Goal: Task Accomplishment & Management: Complete application form

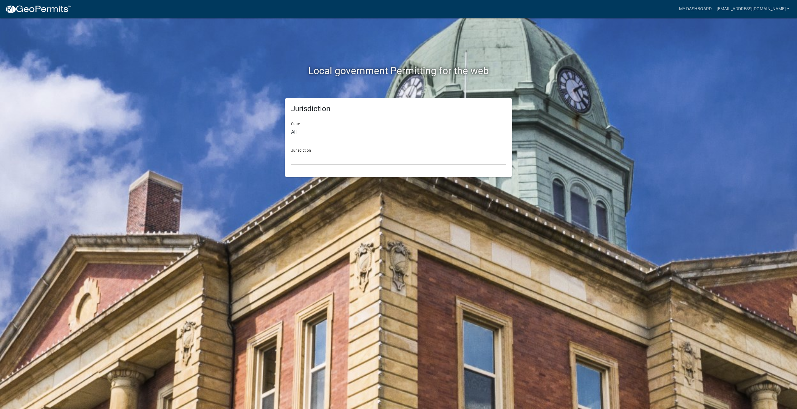
click at [311, 125] on div "State All [US_STATE] [US_STATE] [US_STATE] [US_STATE] [US_STATE] [US_STATE] [US…" at bounding box center [398, 127] width 215 height 21
click at [311, 130] on select "All [US_STATE] [US_STATE] [US_STATE] [US_STATE] [US_STATE] [US_STATE] [US_STATE…" at bounding box center [398, 132] width 215 height 13
select select "[US_STATE]"
click at [291, 126] on select "All [US_STATE] [US_STATE] [US_STATE] [US_STATE] [US_STATE] [US_STATE] [US_STATE…" at bounding box center [398, 132] width 215 height 13
click at [307, 154] on select "City of [GEOGRAPHIC_DATA], [US_STATE] City of [GEOGRAPHIC_DATA], [US_STATE] Cit…" at bounding box center [398, 158] width 215 height 13
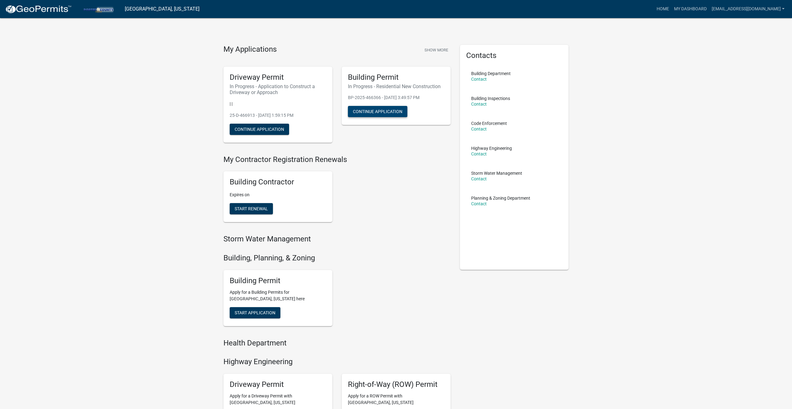
click at [382, 111] on button "Continue Application" at bounding box center [377, 111] width 59 height 11
click at [268, 130] on button "Continue Application" at bounding box center [259, 129] width 59 height 11
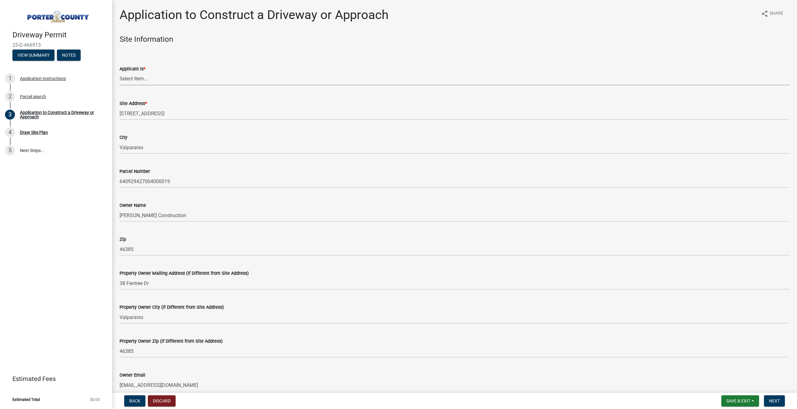
click at [145, 78] on select "Select Item... Owner Contractor" at bounding box center [455, 79] width 670 height 13
click at [120, 73] on select "Select Item... Owner Contractor" at bounding box center [455, 79] width 670 height 13
select select "6693fb74-6916-4e5e-bbfe-7ed9af50ffb7"
click at [776, 401] on span "Next" at bounding box center [774, 400] width 11 height 5
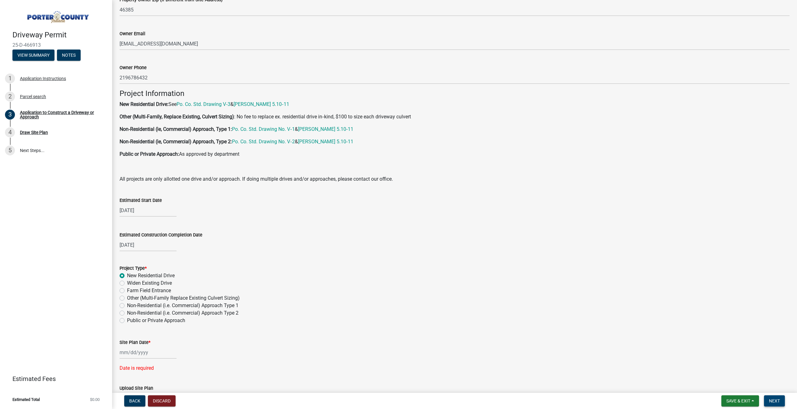
scroll to position [500, 0]
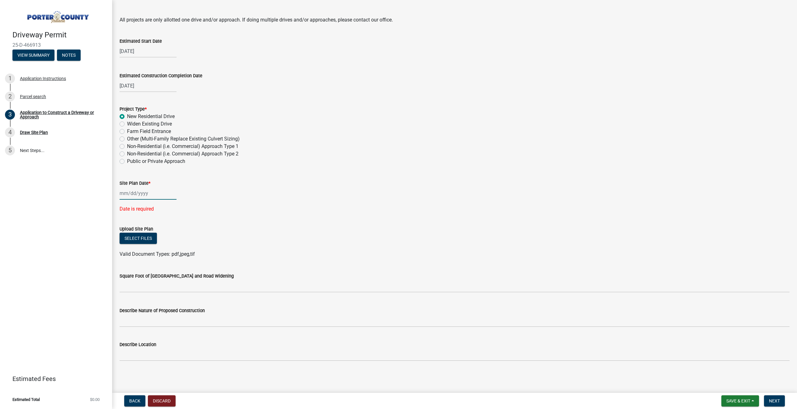
click at [133, 195] on div at bounding box center [148, 193] width 57 height 13
select select "8"
select select "2025"
click at [167, 254] on div "22" at bounding box center [166, 256] width 10 height 10
type input "[DATE]"
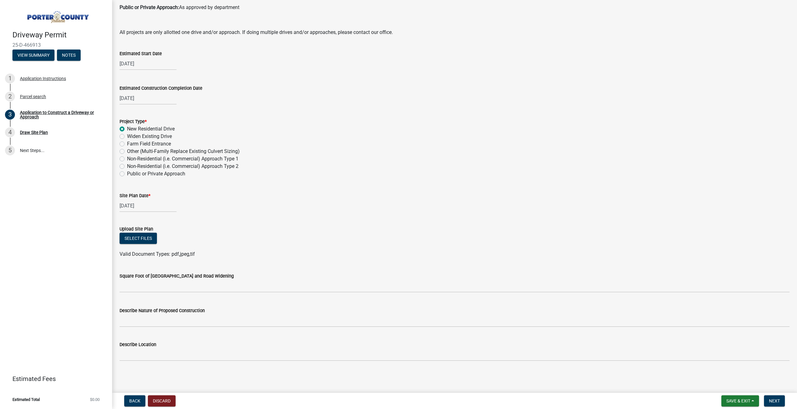
scroll to position [488, 0]
click at [145, 238] on button "Select files" at bounding box center [138, 238] width 37 height 11
click at [144, 238] on button "Select files" at bounding box center [138, 238] width 37 height 11
click at [141, 236] on button "Select files" at bounding box center [138, 238] width 37 height 11
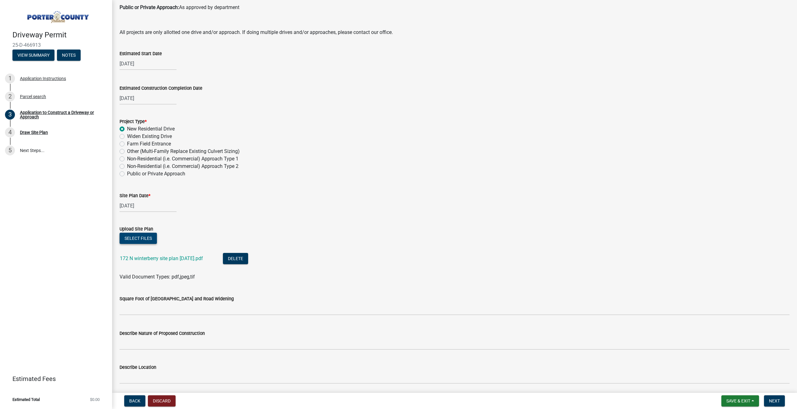
scroll to position [511, 0]
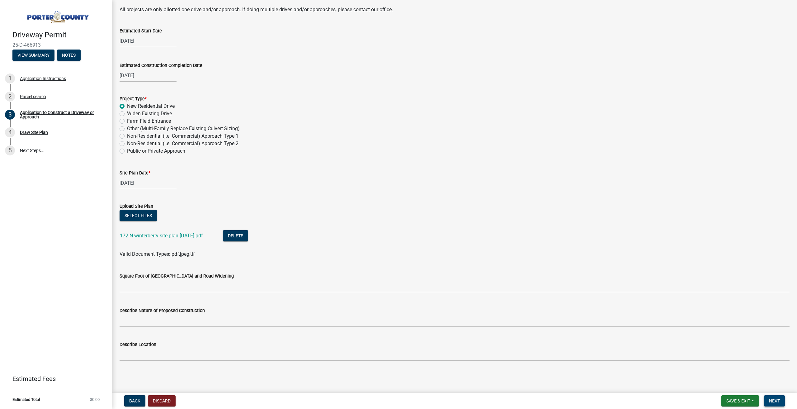
click at [779, 401] on span "Next" at bounding box center [774, 400] width 11 height 5
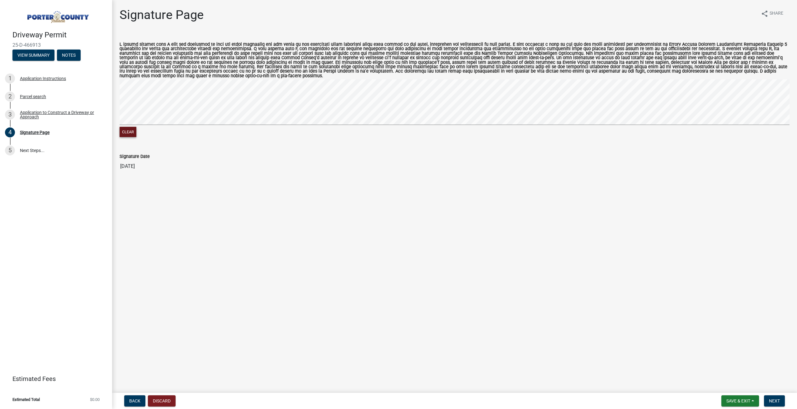
click at [126, 129] on button "Clear" at bounding box center [128, 132] width 17 height 10
click at [779, 404] on button "Next" at bounding box center [774, 400] width 21 height 11
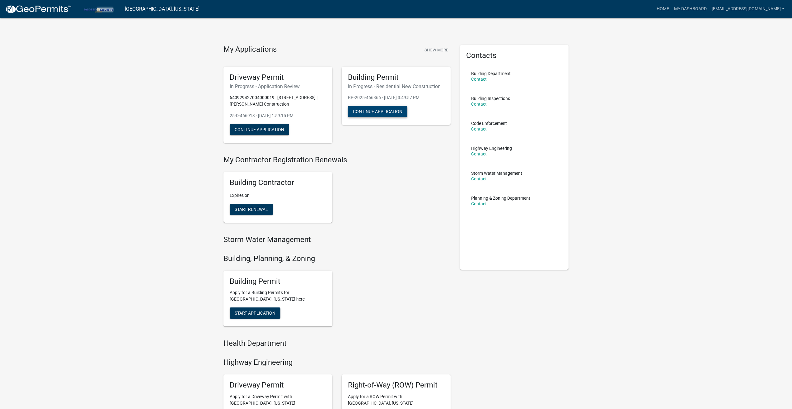
click at [386, 114] on button "Continue Application" at bounding box center [377, 111] width 59 height 11
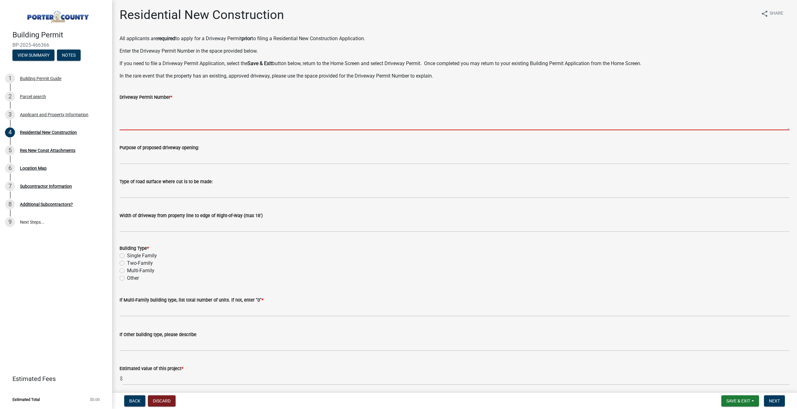
click at [172, 119] on textarea "Driveway Permit Number *" at bounding box center [455, 115] width 670 height 29
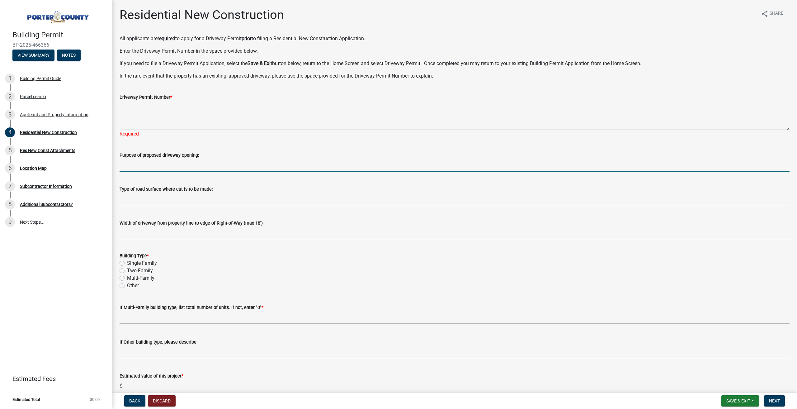
click at [176, 153] on form "Purpose of proposed driveway opening:" at bounding box center [455, 161] width 670 height 20
click at [127, 263] on label "Single Family" at bounding box center [142, 262] width 30 height 7
click at [127, 263] on input "Single Family" at bounding box center [129, 261] width 4 height 4
radio input "true"
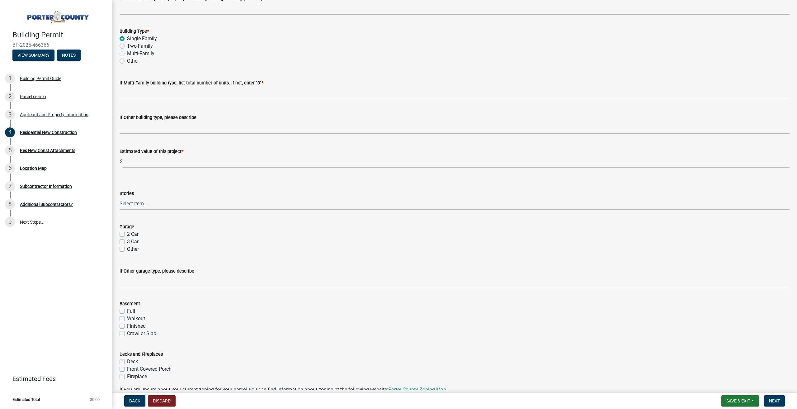
scroll to position [239, 0]
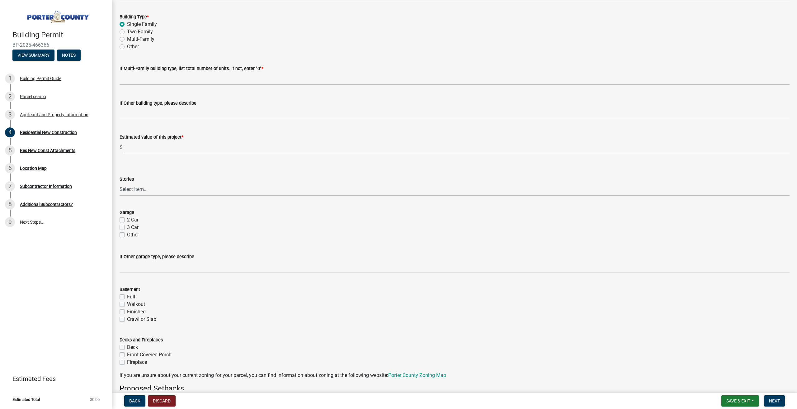
click at [146, 189] on select "Select Item... Ranch 1 1/2 Story 2 Story 2 1/2 Story 3 Story 3 1/2 Story Other" at bounding box center [455, 189] width 670 height 13
click at [120, 183] on select "Select Item... Ranch 1 1/2 Story 2 Story 2 1/2 Story 3 Story 3 1/2 Story Other" at bounding box center [455, 189] width 670 height 13
select select "4da9c449-5c2c-48cd-a36d-d108213ca6ba"
click at [127, 228] on label "3 Car" at bounding box center [133, 227] width 12 height 7
click at [127, 228] on input "3 Car" at bounding box center [129, 226] width 4 height 4
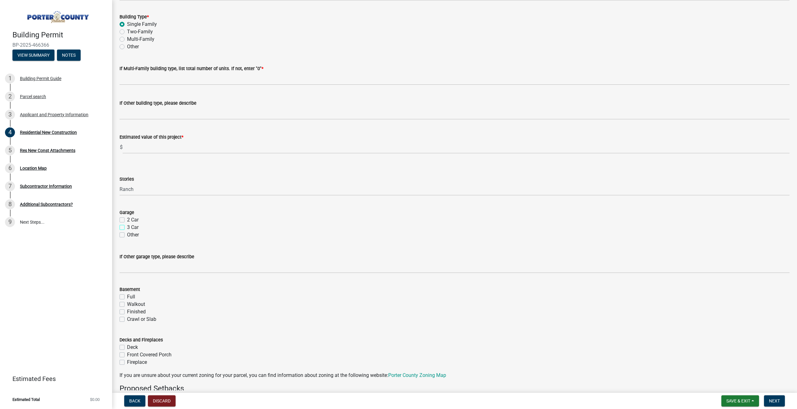
checkbox input "true"
checkbox input "false"
checkbox input "true"
checkbox input "false"
click at [127, 303] on label "Walkout" at bounding box center [136, 303] width 18 height 7
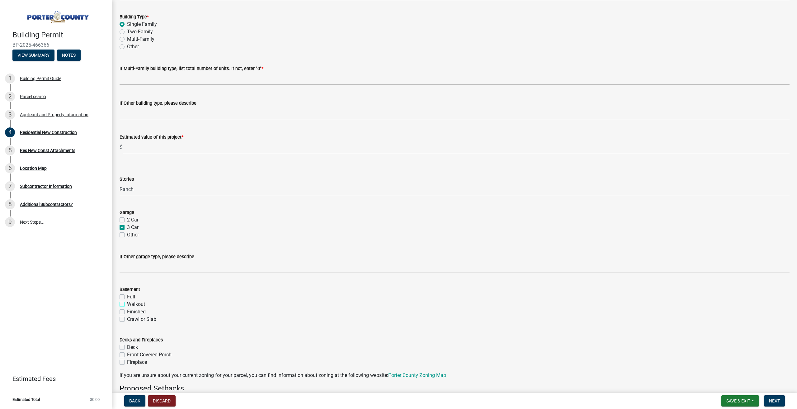
click at [127, 303] on input "Walkout" at bounding box center [129, 302] width 4 height 4
checkbox input "true"
checkbox input "false"
checkbox input "true"
checkbox input "false"
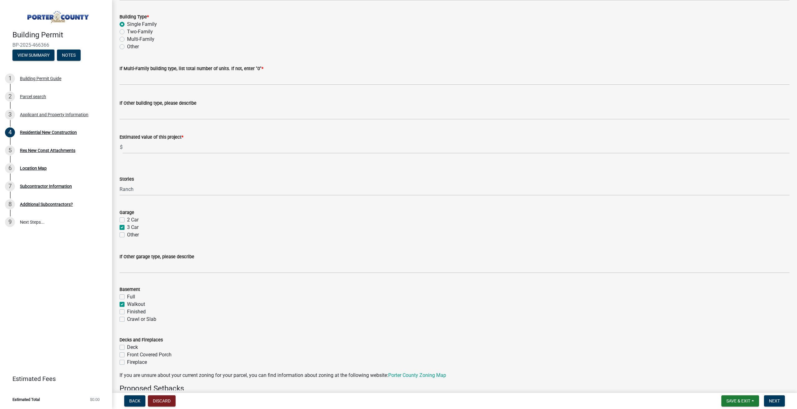
checkbox input "false"
click at [127, 313] on label "Finished" at bounding box center [136, 311] width 19 height 7
click at [127, 312] on input "Finished" at bounding box center [129, 310] width 4 height 4
checkbox input "true"
checkbox input "false"
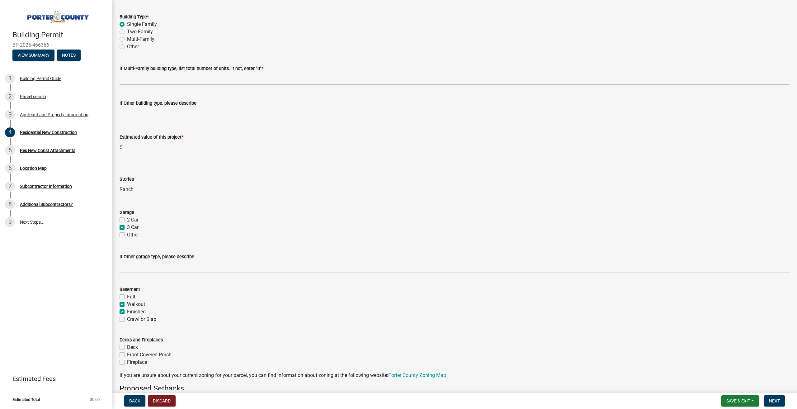
checkbox input "true"
checkbox input "false"
click at [127, 354] on label "Front Covered Porch" at bounding box center [149, 354] width 45 height 7
click at [127, 354] on input "Front Covered Porch" at bounding box center [129, 353] width 4 height 4
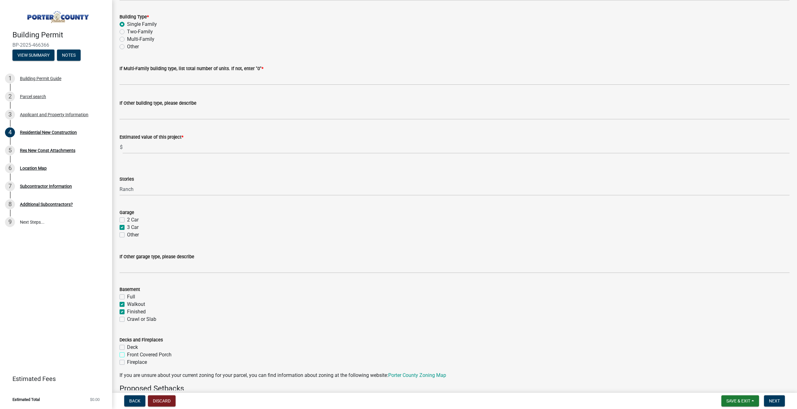
checkbox input "true"
checkbox input "false"
checkbox input "true"
click at [127, 364] on label "Fireplace" at bounding box center [137, 361] width 20 height 7
click at [127, 362] on input "Fireplace" at bounding box center [129, 360] width 4 height 4
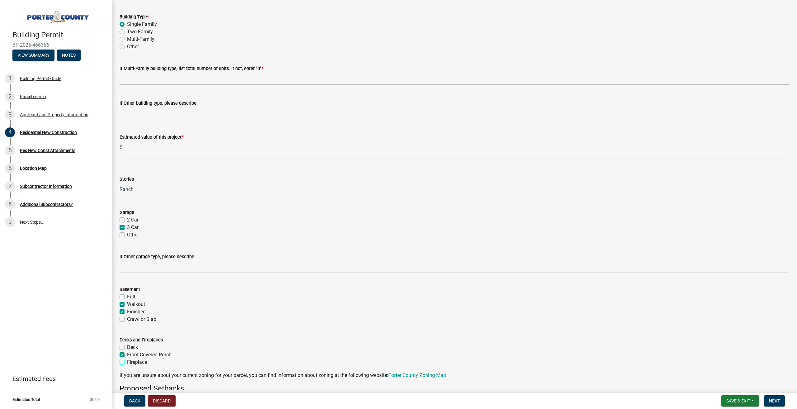
checkbox input "true"
checkbox input "false"
checkbox input "true"
click at [127, 347] on label "Deck" at bounding box center [132, 346] width 11 height 7
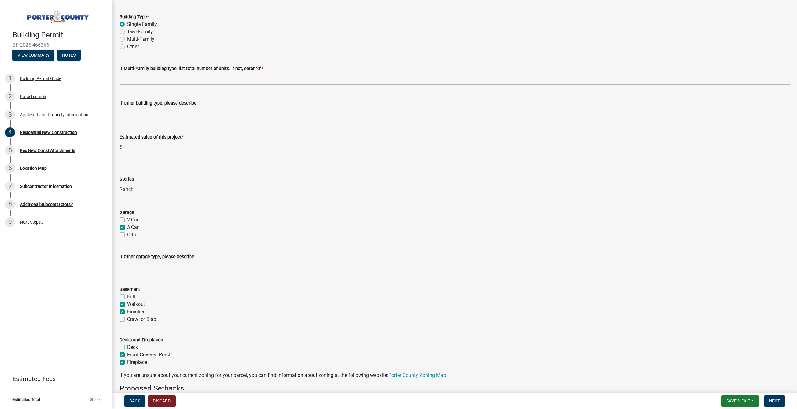
click at [127, 347] on input "Deck" at bounding box center [129, 345] width 4 height 4
checkbox input "true"
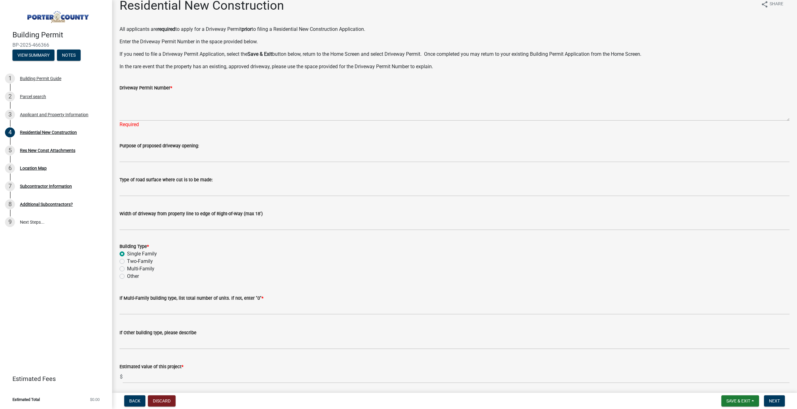
scroll to position [0, 0]
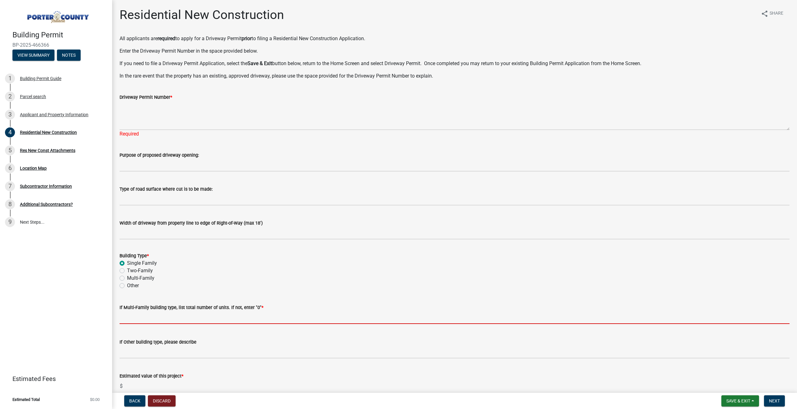
click at [164, 317] on input "text" at bounding box center [455, 317] width 670 height 13
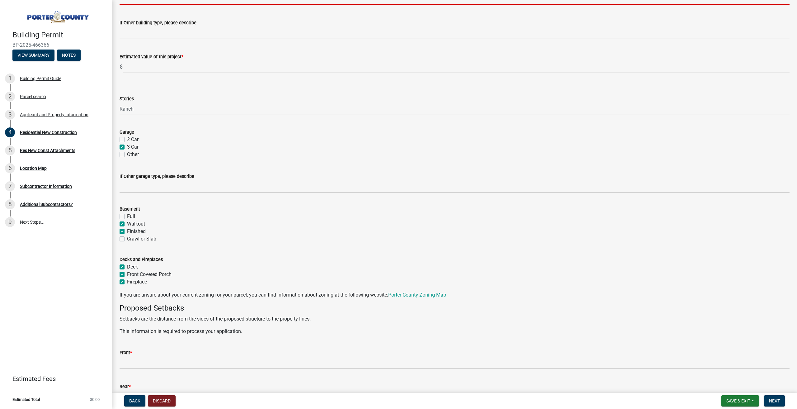
scroll to position [294, 0]
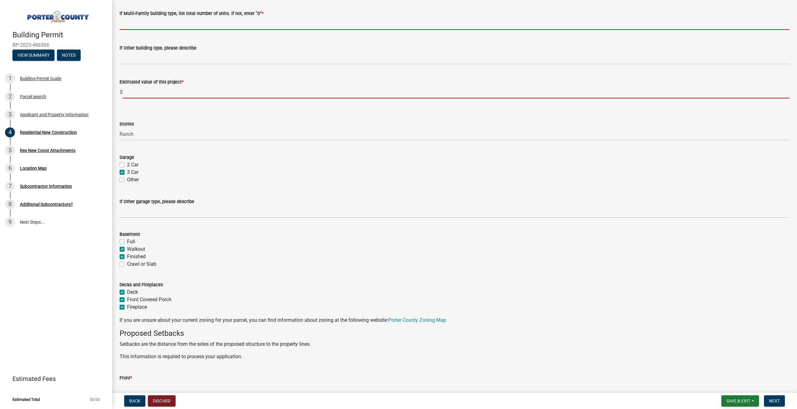
click at [165, 96] on form "Estimated value of this project * $" at bounding box center [455, 88] width 670 height 20
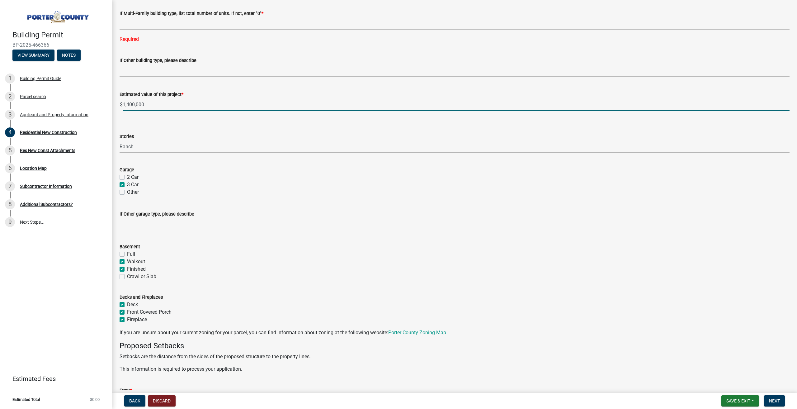
type input "1400000"
click at [244, 147] on select "Select Item... Ranch 1 1/2 Story 2 Story 2 1/2 Story 3 Story 3 1/2 Story Other" at bounding box center [455, 146] width 670 height 13
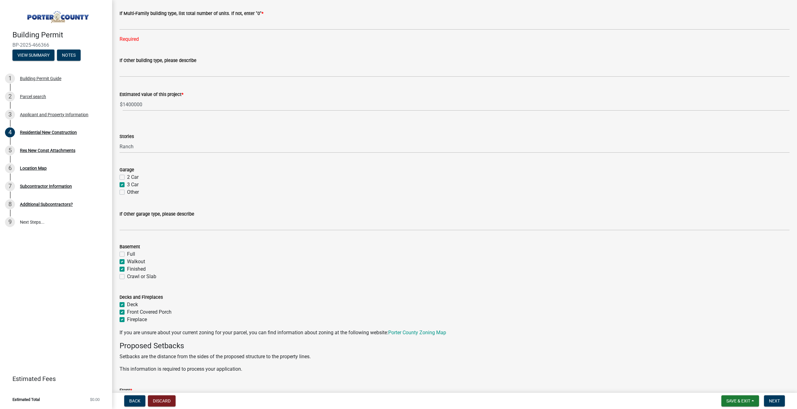
click at [217, 248] on div "Basement" at bounding box center [455, 246] width 670 height 7
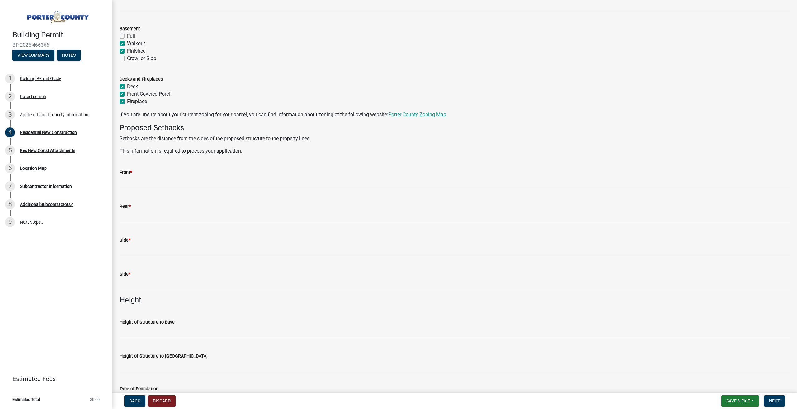
scroll to position [515, 0]
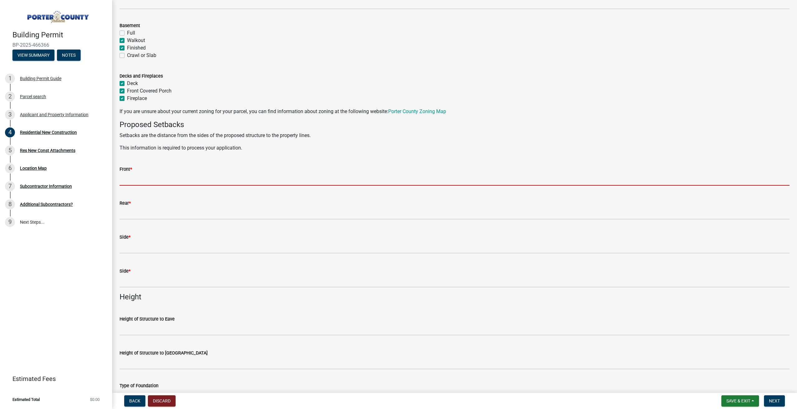
click at [221, 175] on input "Front *" at bounding box center [455, 179] width 670 height 13
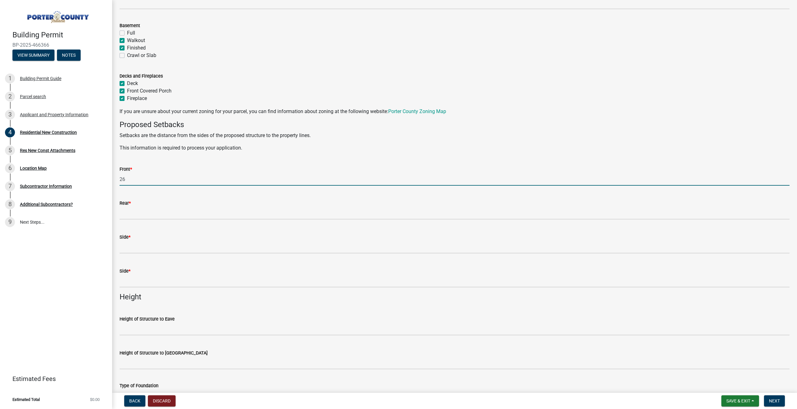
type input "26"
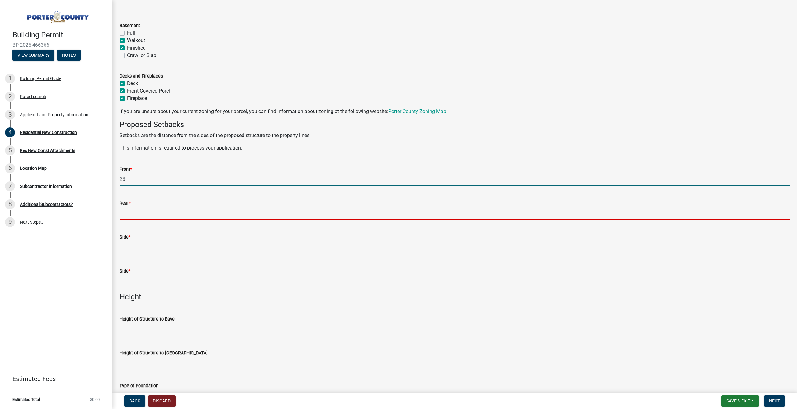
click at [177, 210] on input "Rear *" at bounding box center [455, 213] width 670 height 13
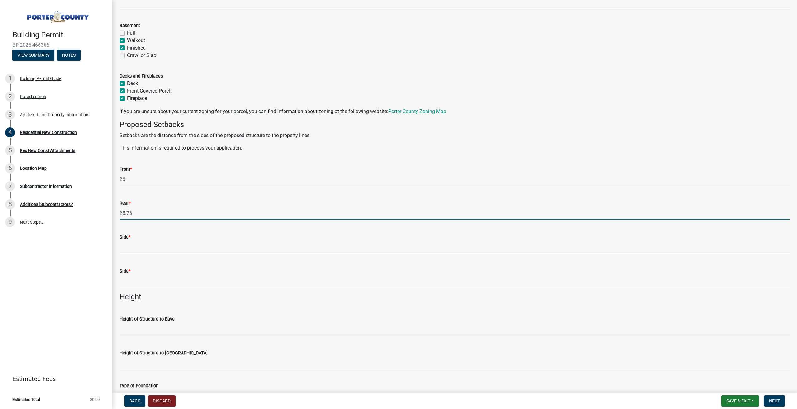
type input "25.76"
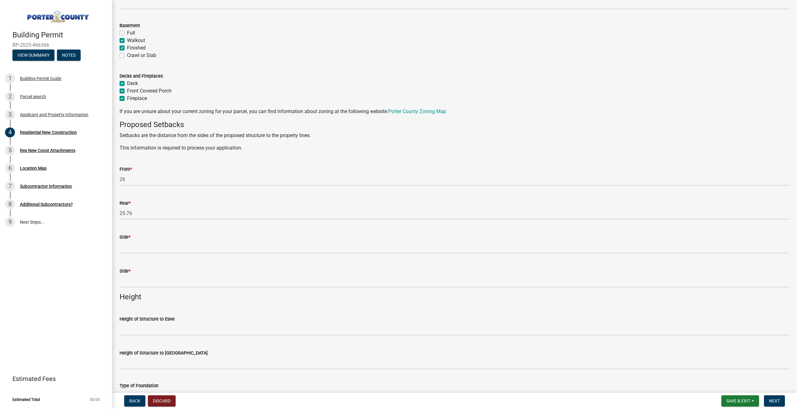
click at [156, 240] on div "Side *" at bounding box center [455, 236] width 670 height 7
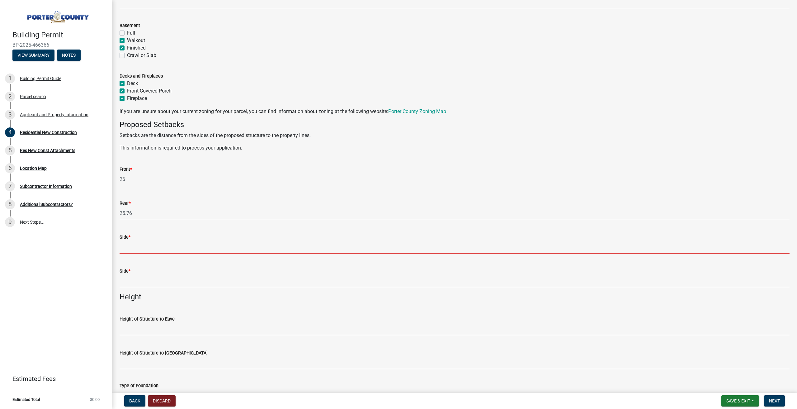
click at [164, 243] on input "Side *" at bounding box center [455, 247] width 670 height 13
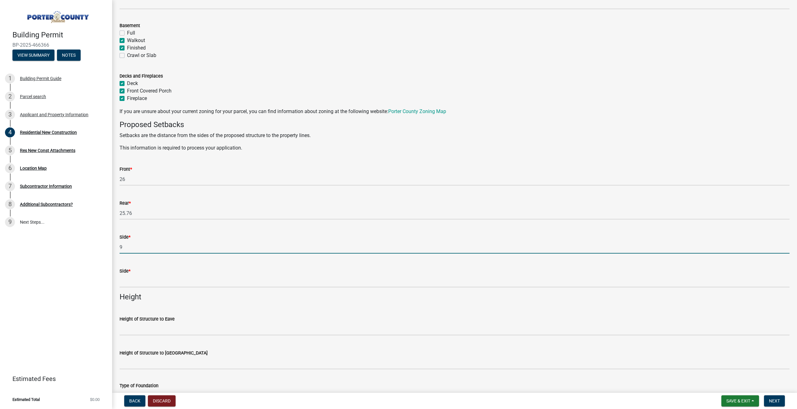
type input "9"
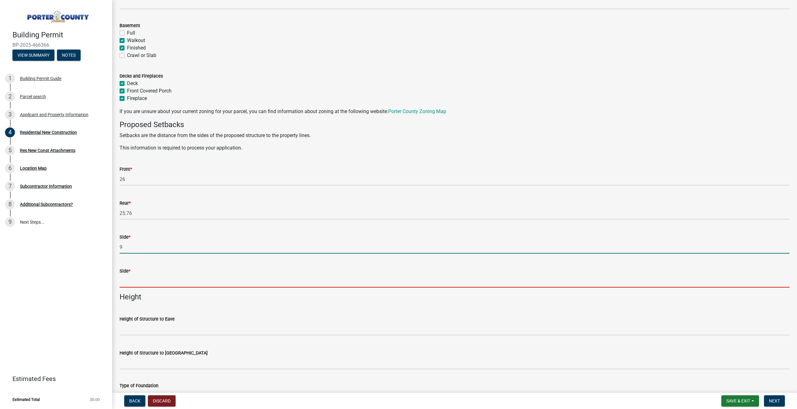
click at [160, 285] on input "Side *" at bounding box center [455, 281] width 670 height 13
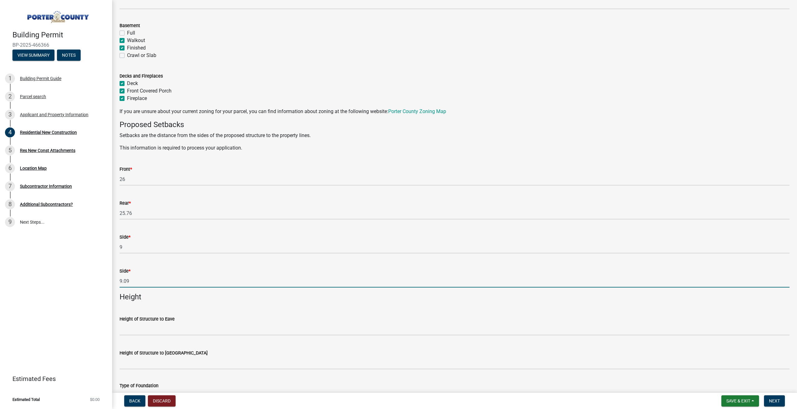
type input "9.09"
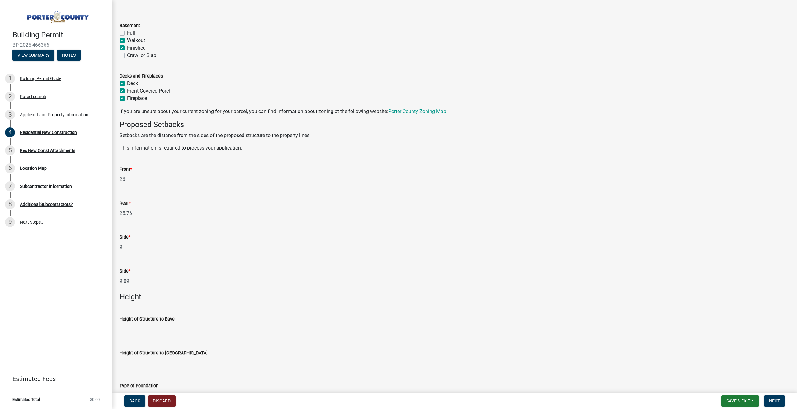
click at [178, 333] on input "Height of Structure to Eave" at bounding box center [455, 329] width 670 height 13
type input "10"
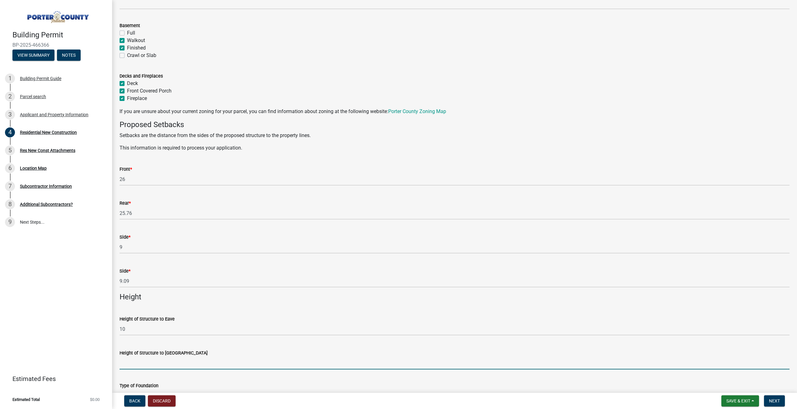
click at [147, 364] on input "Height of Structure to [GEOGRAPHIC_DATA]" at bounding box center [455, 362] width 670 height 13
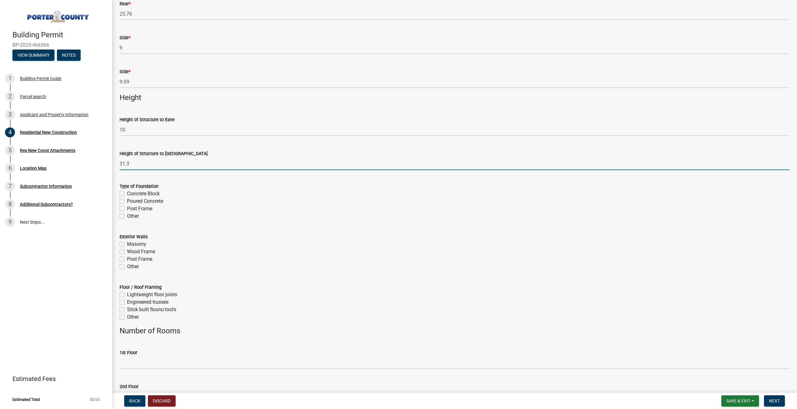
scroll to position [752, 0]
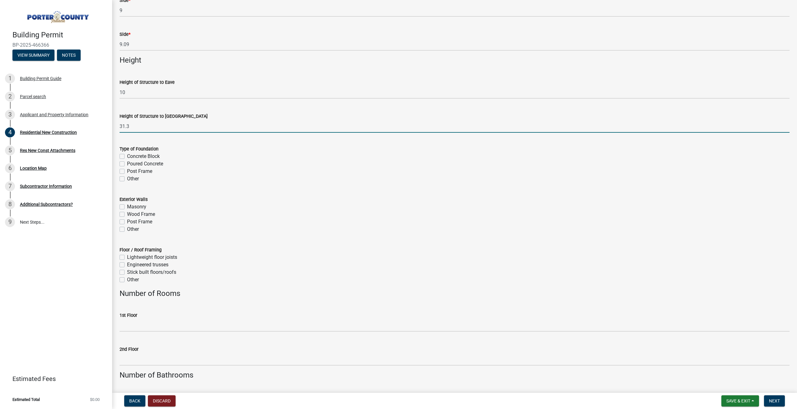
type input "31.3"
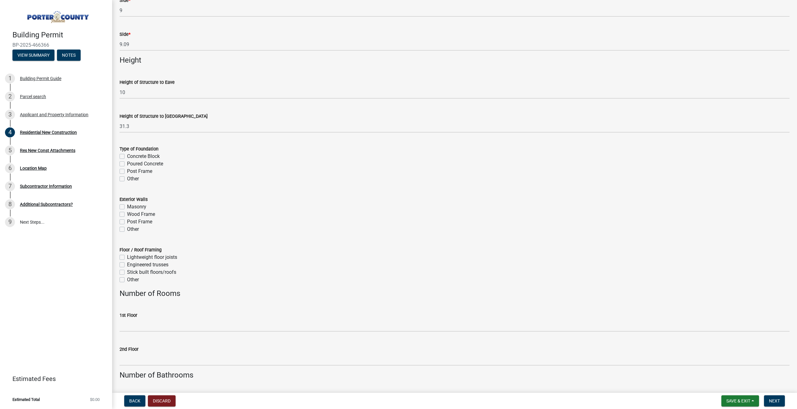
click at [127, 163] on label "Poured Concrete" at bounding box center [145, 163] width 36 height 7
click at [127, 163] on input "Poured Concrete" at bounding box center [129, 162] width 4 height 4
checkbox input "true"
checkbox input "false"
checkbox input "true"
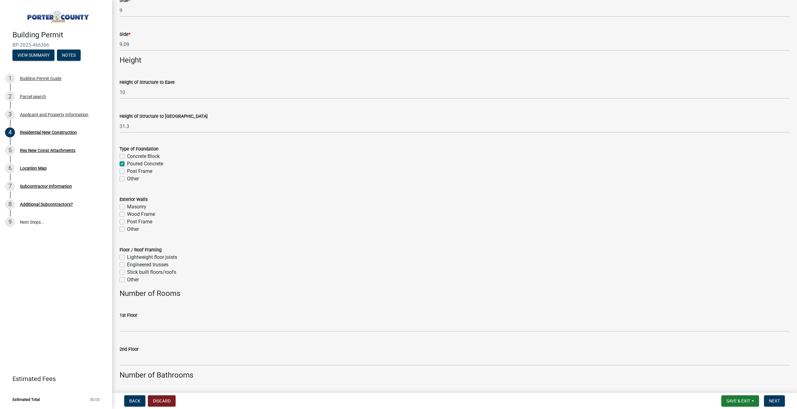
checkbox input "false"
click at [127, 215] on label "Wood Frame" at bounding box center [141, 213] width 28 height 7
click at [127, 215] on input "Wood Frame" at bounding box center [129, 212] width 4 height 4
checkbox input "true"
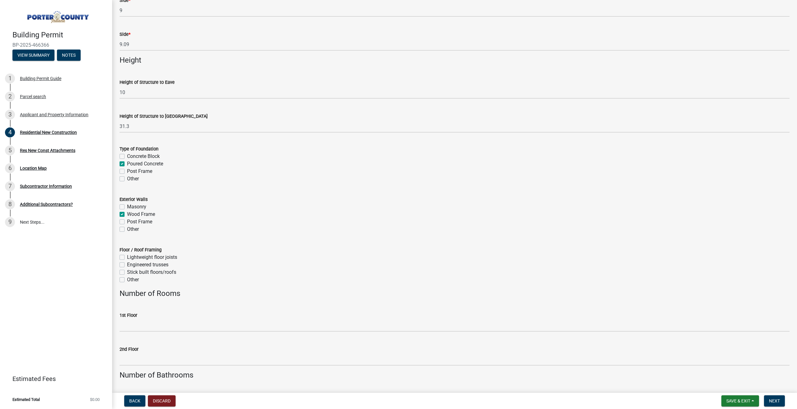
checkbox input "false"
checkbox input "true"
checkbox input "false"
click at [127, 264] on label "Engineered trusses" at bounding box center [147, 264] width 41 height 7
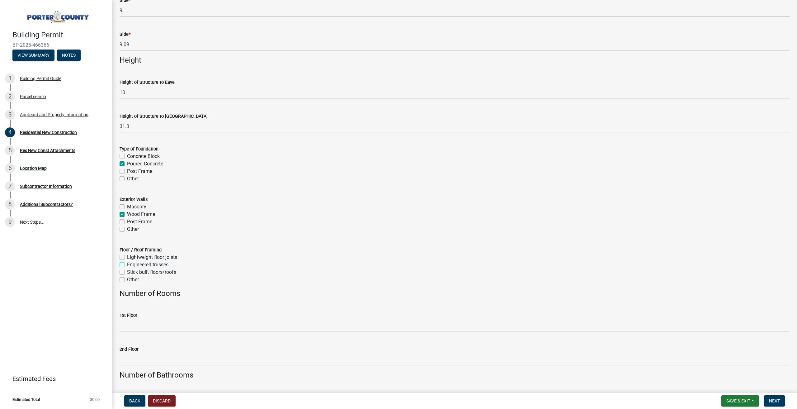
click at [127, 264] on input "Engineered trusses" at bounding box center [129, 263] width 4 height 4
checkbox input "true"
checkbox input "false"
checkbox input "true"
checkbox input "false"
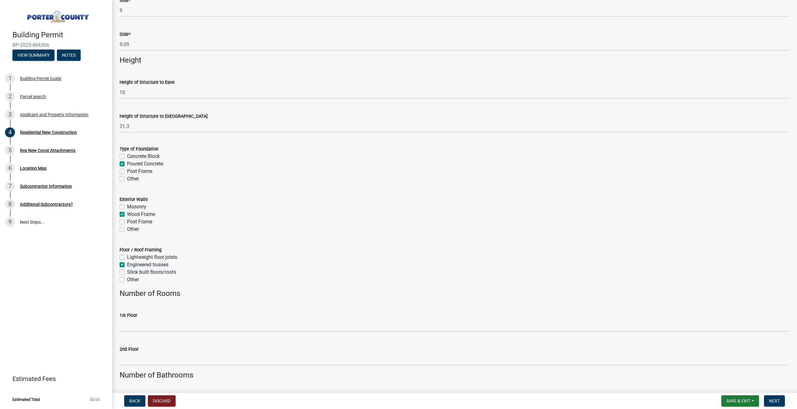
checkbox input "false"
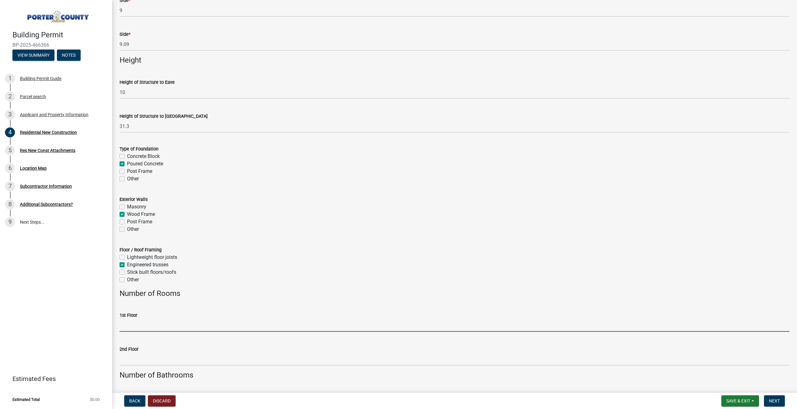
click at [141, 319] on input "1st Floor" at bounding box center [455, 325] width 670 height 13
type input "15"
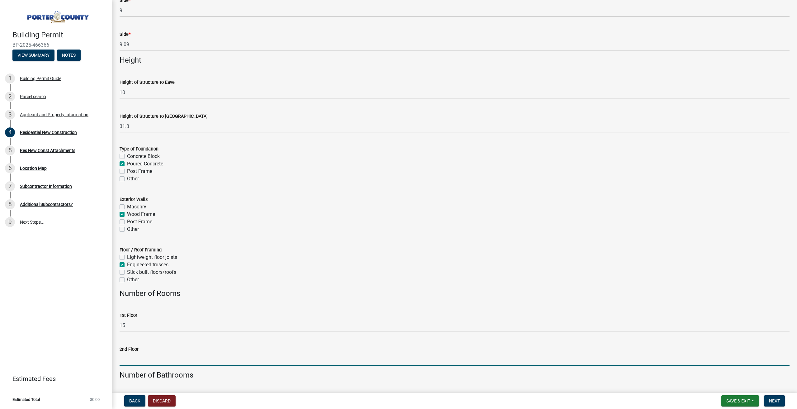
click at [154, 359] on input "2nd Floor" at bounding box center [455, 359] width 670 height 13
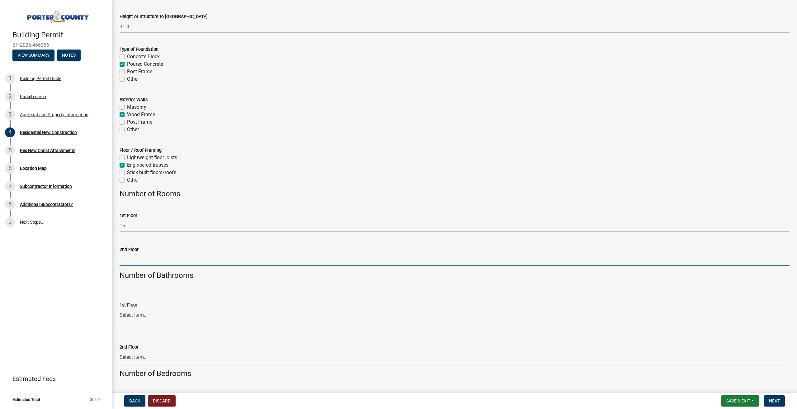
scroll to position [864, 0]
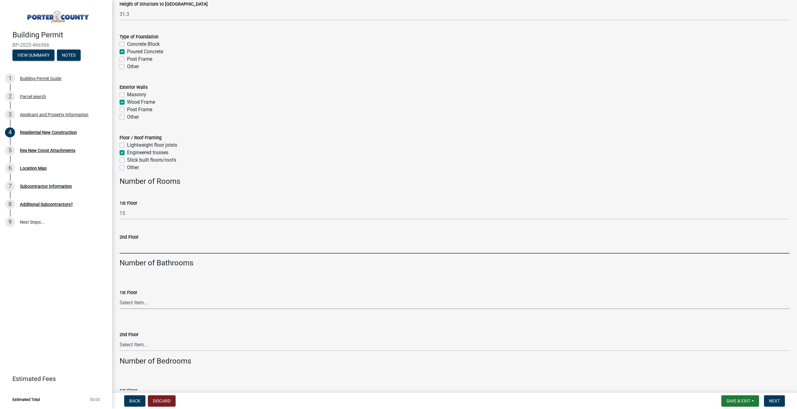
click at [158, 298] on select "Select Item... 0 .5 1 1.5 2 2.5 3 3.5 4 4.5 5 5.5 6+" at bounding box center [455, 302] width 670 height 13
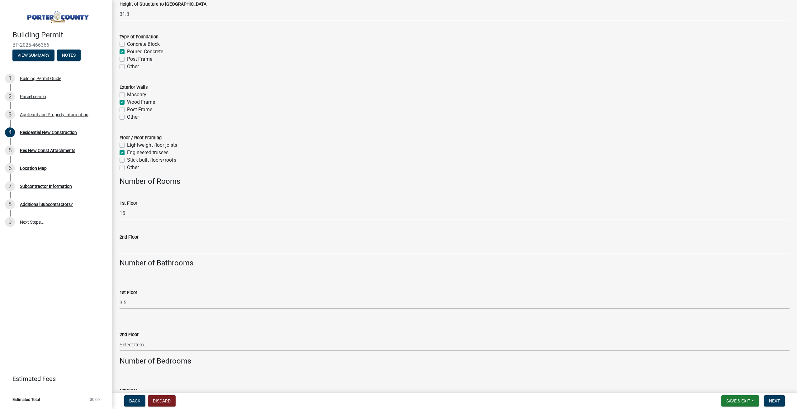
click at [120, 296] on select "Select Item... 0 .5 1 1.5 2 2.5 3 3.5 4 4.5 5 5.5 6+" at bounding box center [455, 302] width 670 height 13
select select "62521bf7-7e7b-4e90-bf8e-bcfbe7af328a"
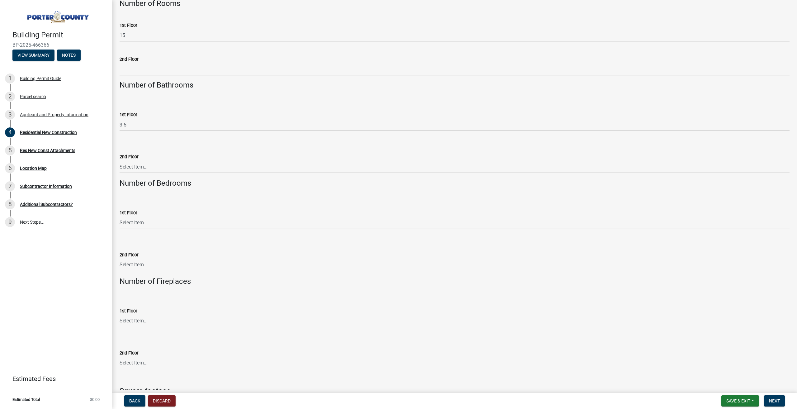
scroll to position [1050, 0]
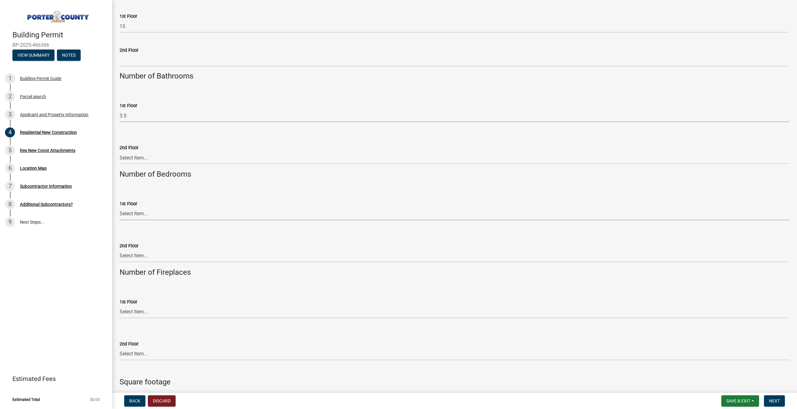
click at [171, 211] on select "Select Item... 0 1 2 3 4 5 6+" at bounding box center [455, 213] width 670 height 13
click at [120, 207] on select "Select Item... 0 1 2 3 4 5 6+" at bounding box center [455, 213] width 670 height 13
select select "5ba551af-3543-4bb1-864b-48bcd75e9b29"
click at [160, 305] on select "Select Item... 0 1 2 3 4 5 6+" at bounding box center [455, 311] width 670 height 13
click at [120, 305] on select "Select Item... 0 1 2 3 4 5 6+" at bounding box center [455, 311] width 670 height 13
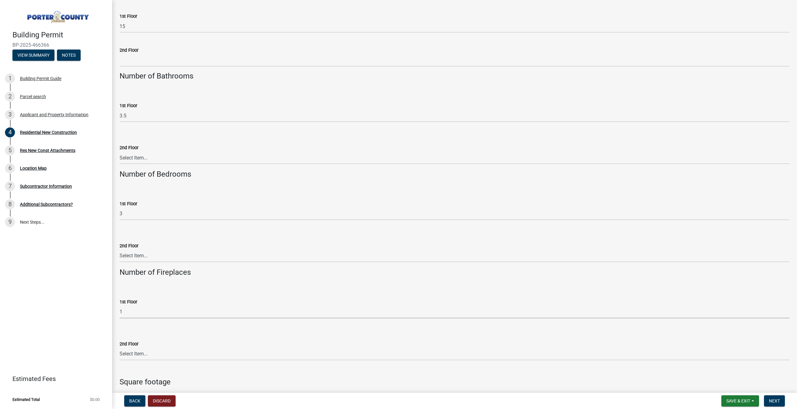
select select "a7554658-1ff0-4ba4-86bb-30b1109b1a56"
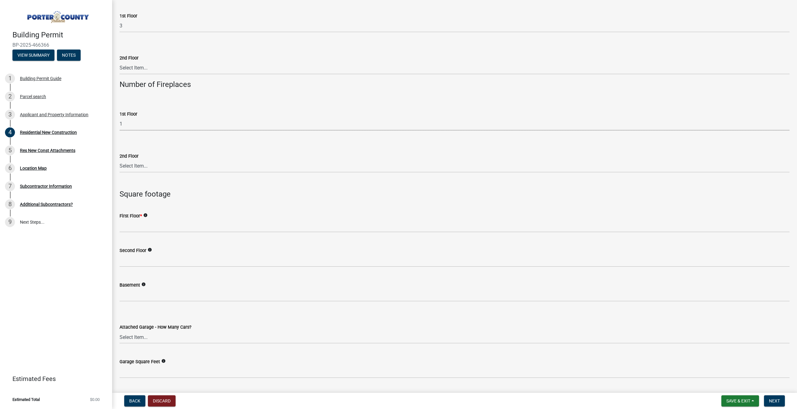
scroll to position [1256, 0]
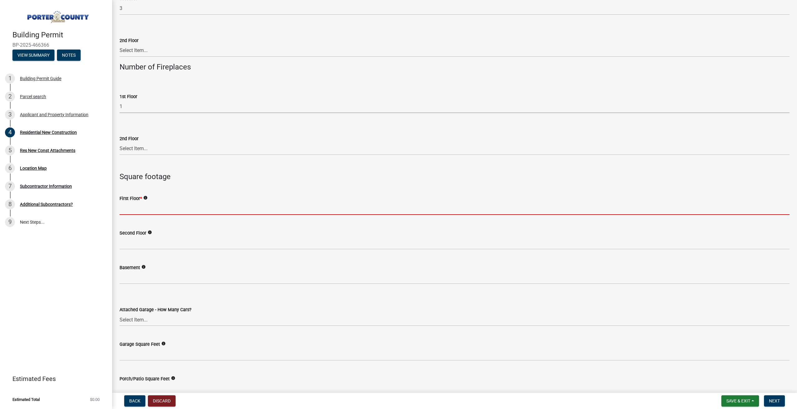
click at [176, 206] on input "text" at bounding box center [455, 208] width 670 height 13
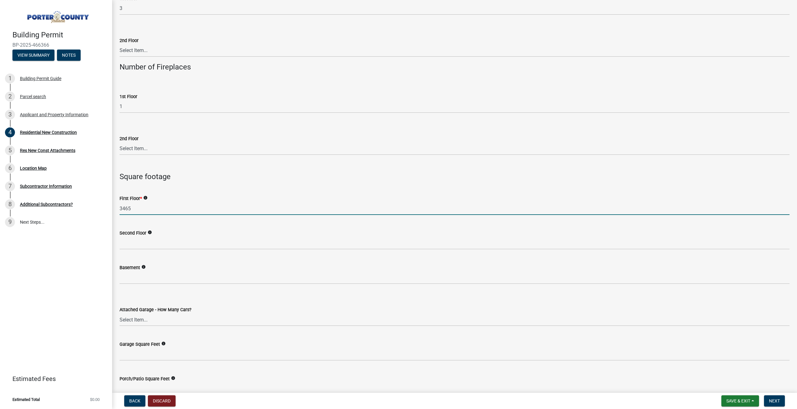
type input "3465"
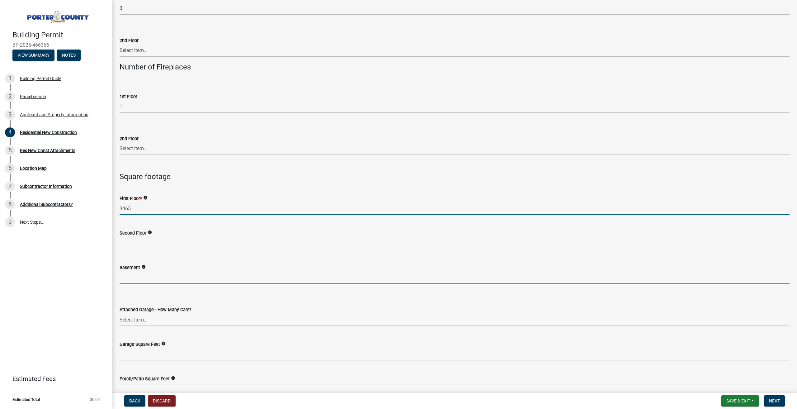
click at [142, 272] on input "text" at bounding box center [455, 277] width 670 height 13
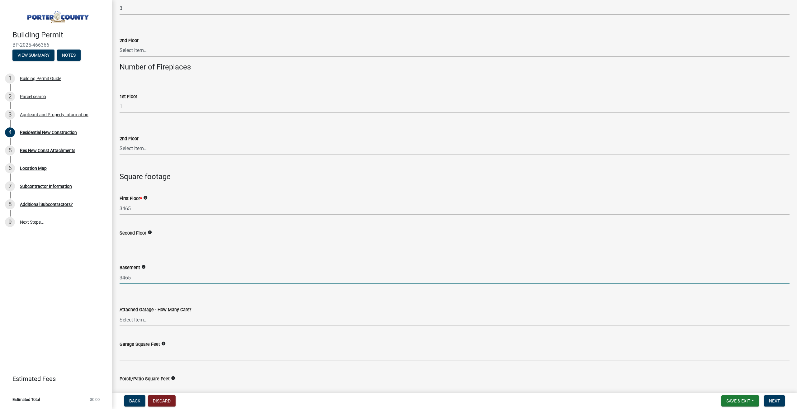
type input "3465"
click at [172, 321] on select "Select Item... N/A 1 2 3 4 5 6+" at bounding box center [455, 319] width 670 height 13
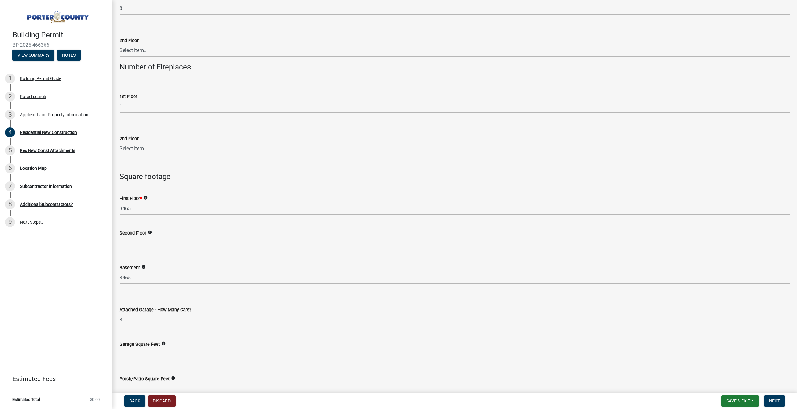
click at [120, 313] on select "Select Item... N/A 1 2 3 4 5 6+" at bounding box center [455, 319] width 670 height 13
select select "7427f001-d34c-4c58-bf3c-f60178144653"
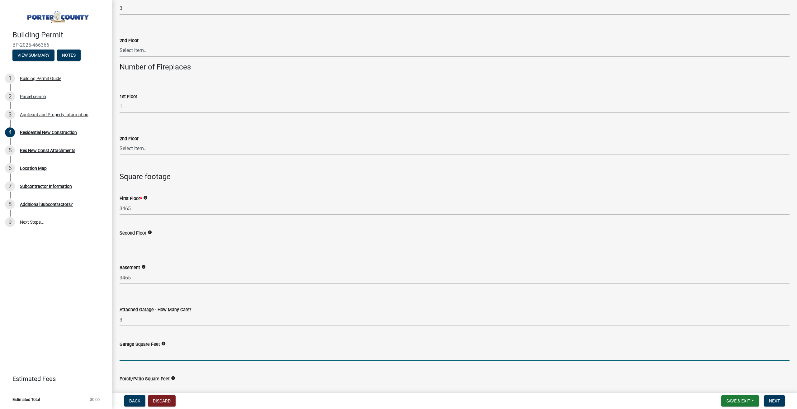
click at [179, 354] on input "text" at bounding box center [455, 354] width 670 height 13
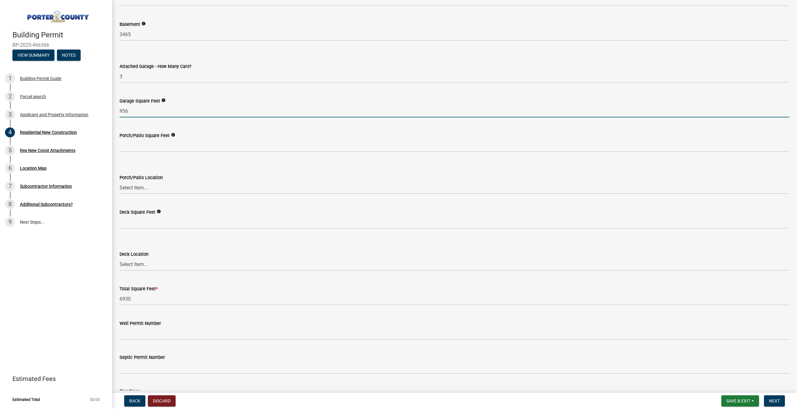
scroll to position [1513, 0]
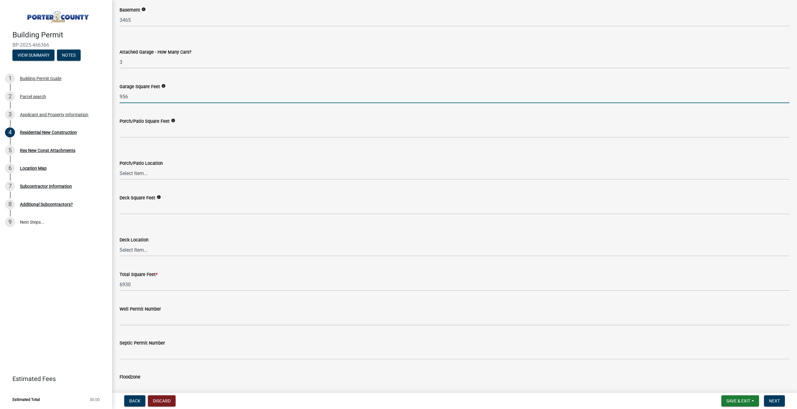
type input "956"
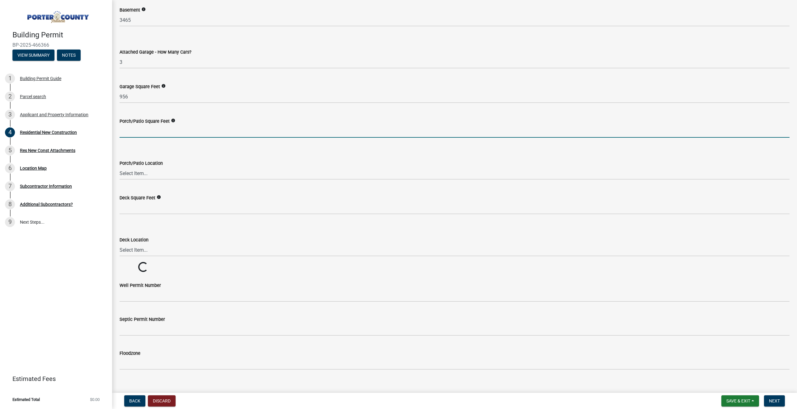
click at [167, 133] on input "text" at bounding box center [455, 131] width 670 height 13
type input "200"
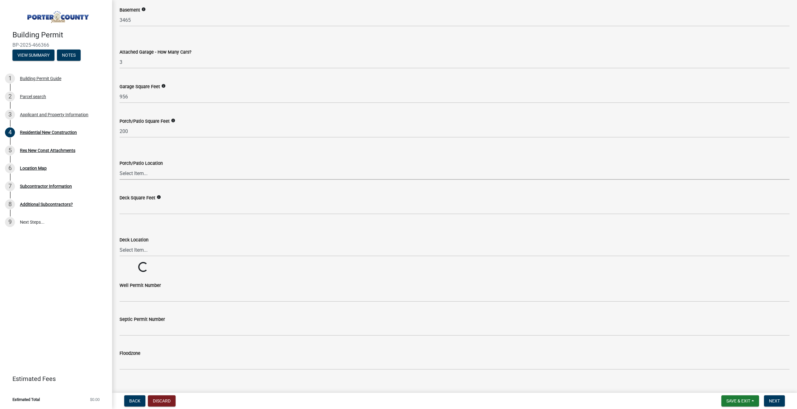
click at [145, 173] on select "Select Item... N/A Front Back" at bounding box center [455, 173] width 670 height 13
click at [183, 170] on select "Select Item... N/A Front Back" at bounding box center [455, 173] width 670 height 13
click at [132, 176] on select "Select Item... N/A Front Back" at bounding box center [455, 173] width 670 height 13
click at [120, 167] on select "Select Item... N/A Front Back" at bounding box center [455, 173] width 670 height 13
select select "aeb13f5b-f618-4fb0-9457-a1d82e5b0688"
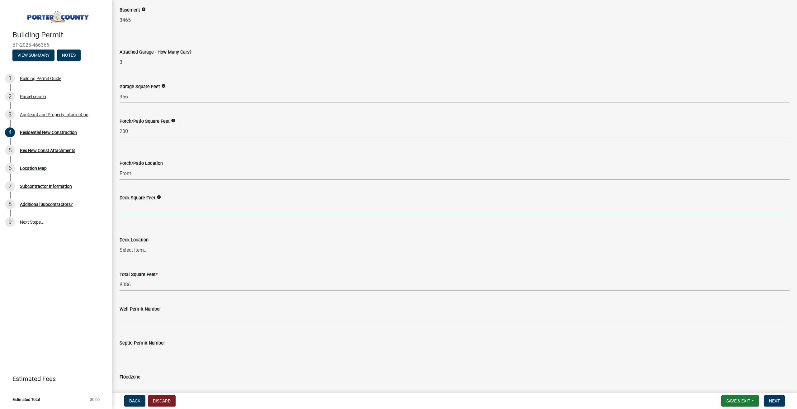
click at [150, 206] on input "text" at bounding box center [455, 207] width 670 height 13
type input "300"
click at [143, 249] on select "Select Item... N/A Front Back" at bounding box center [455, 249] width 670 height 13
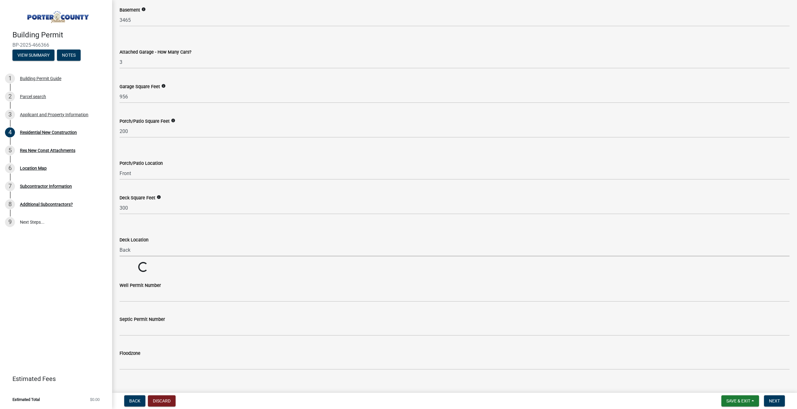
click at [120, 243] on select "Select Item... N/A Front Back" at bounding box center [455, 249] width 670 height 13
select select "569fc36c-3166-4026-8764-ea78816a78f1"
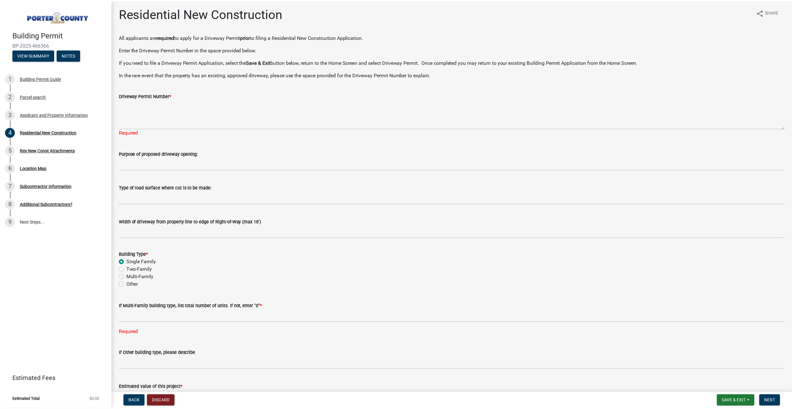
scroll to position [0, 0]
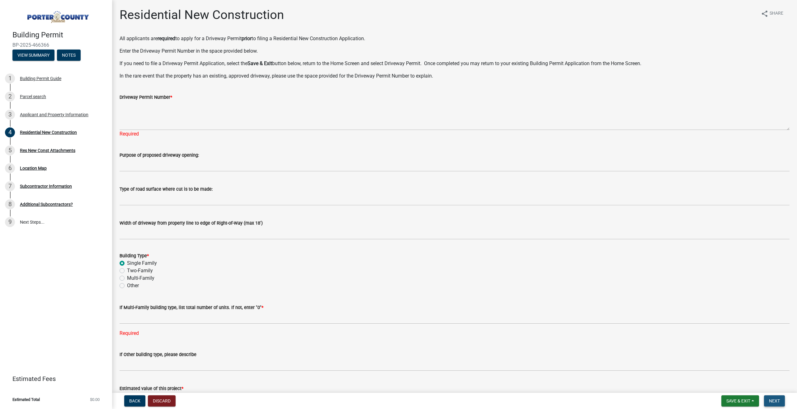
click at [771, 397] on button "Next" at bounding box center [774, 400] width 21 height 11
click at [728, 402] on span "Save & Exit" at bounding box center [738, 400] width 24 height 5
click at [729, 384] on button "Save & Exit" at bounding box center [734, 384] width 50 height 15
